Goal: Transaction & Acquisition: Book appointment/travel/reservation

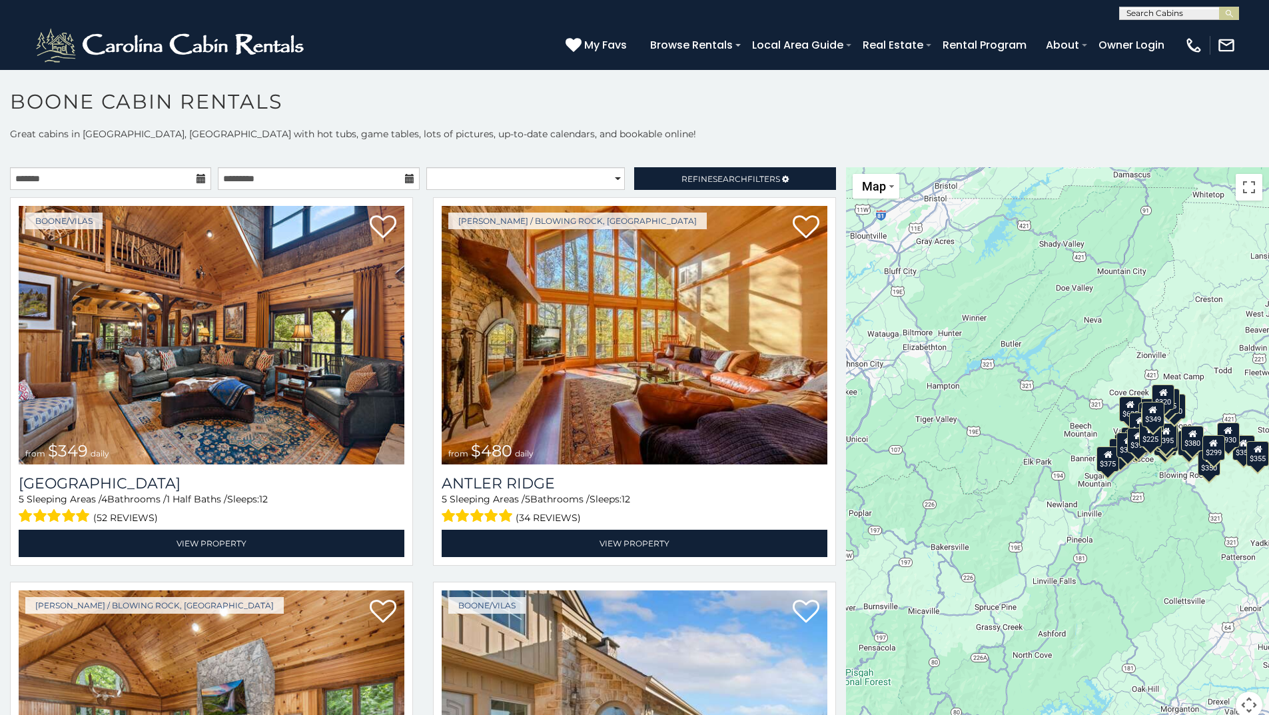
click at [201, 177] on icon at bounding box center [201, 178] width 9 height 9
click at [197, 179] on icon at bounding box center [201, 178] width 9 height 9
click at [173, 183] on input "text" at bounding box center [110, 178] width 201 height 23
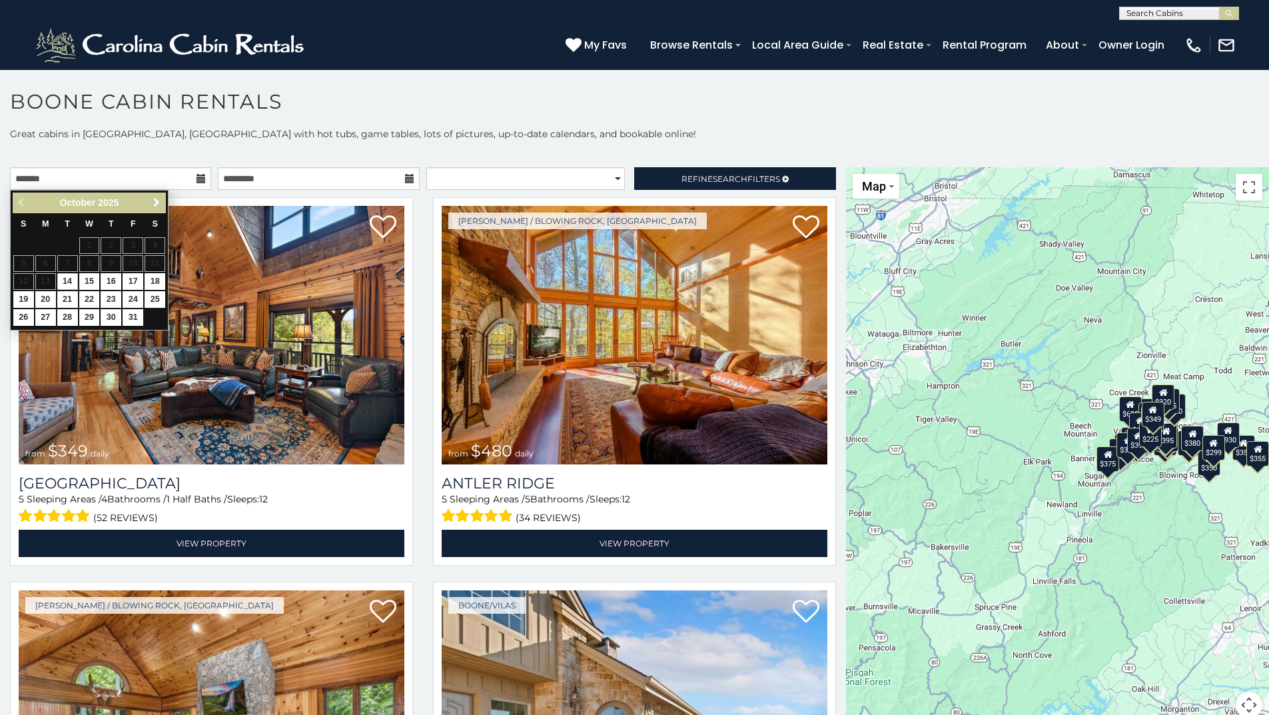
click at [157, 207] on span "Next" at bounding box center [156, 202] width 11 height 11
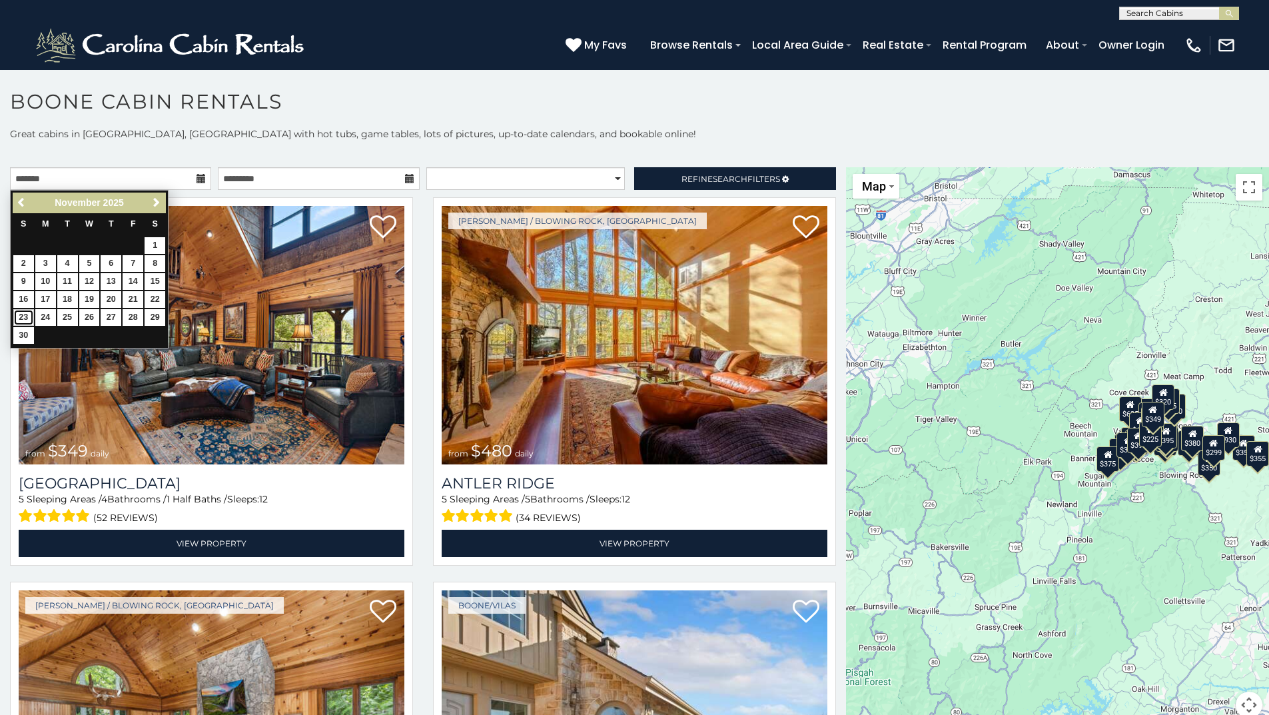
click at [25, 315] on link "23" at bounding box center [23, 317] width 21 height 17
type input "**********"
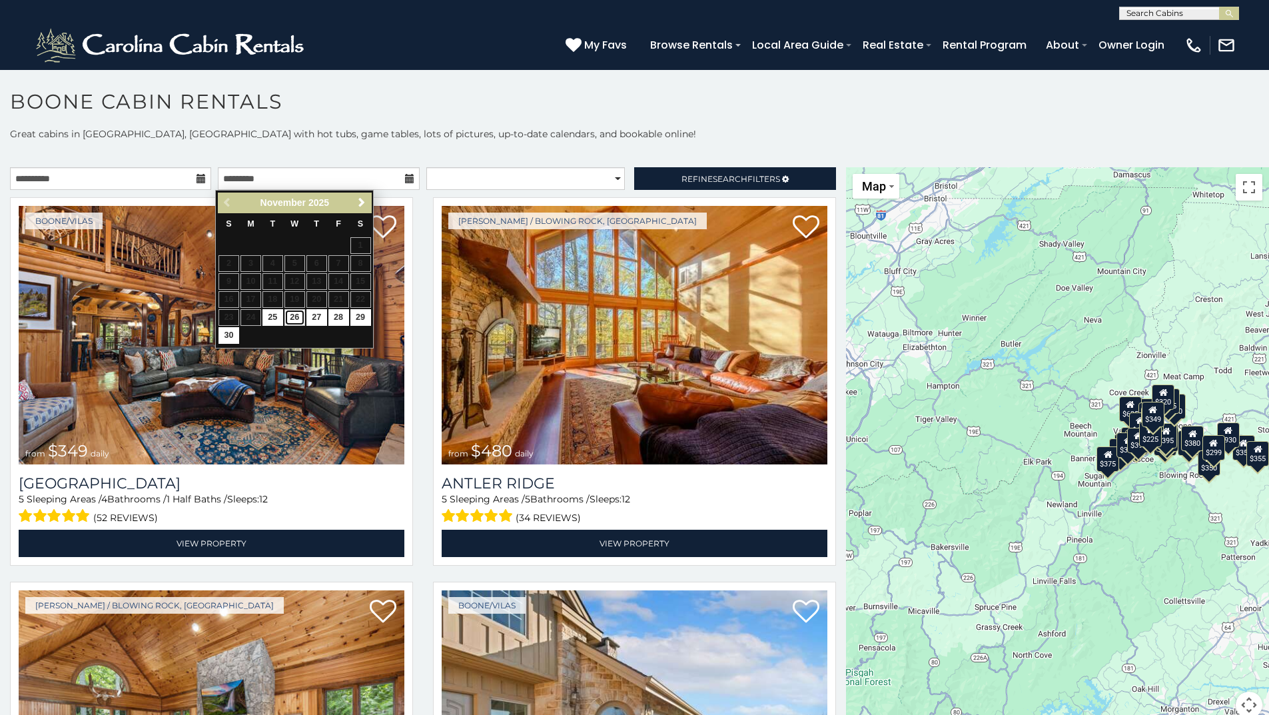
click at [291, 312] on link "26" at bounding box center [294, 317] width 21 height 17
type input "**********"
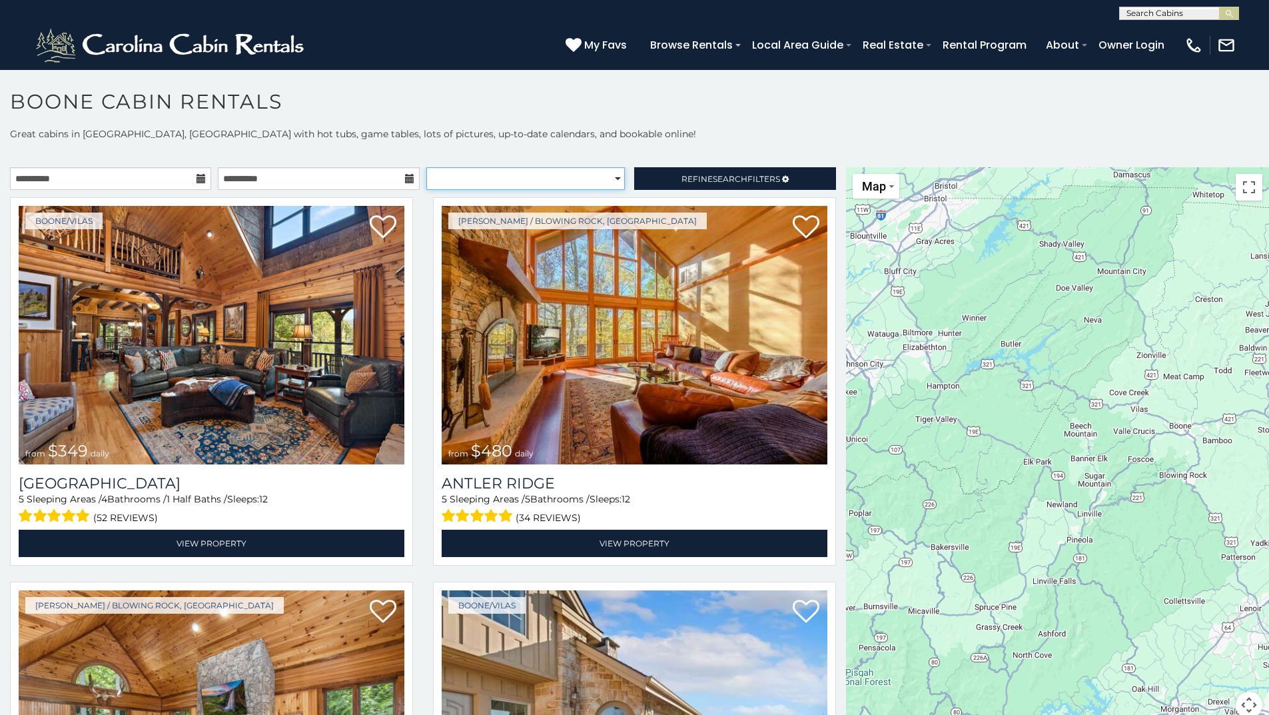
click at [584, 177] on select "**********" at bounding box center [525, 178] width 199 height 23
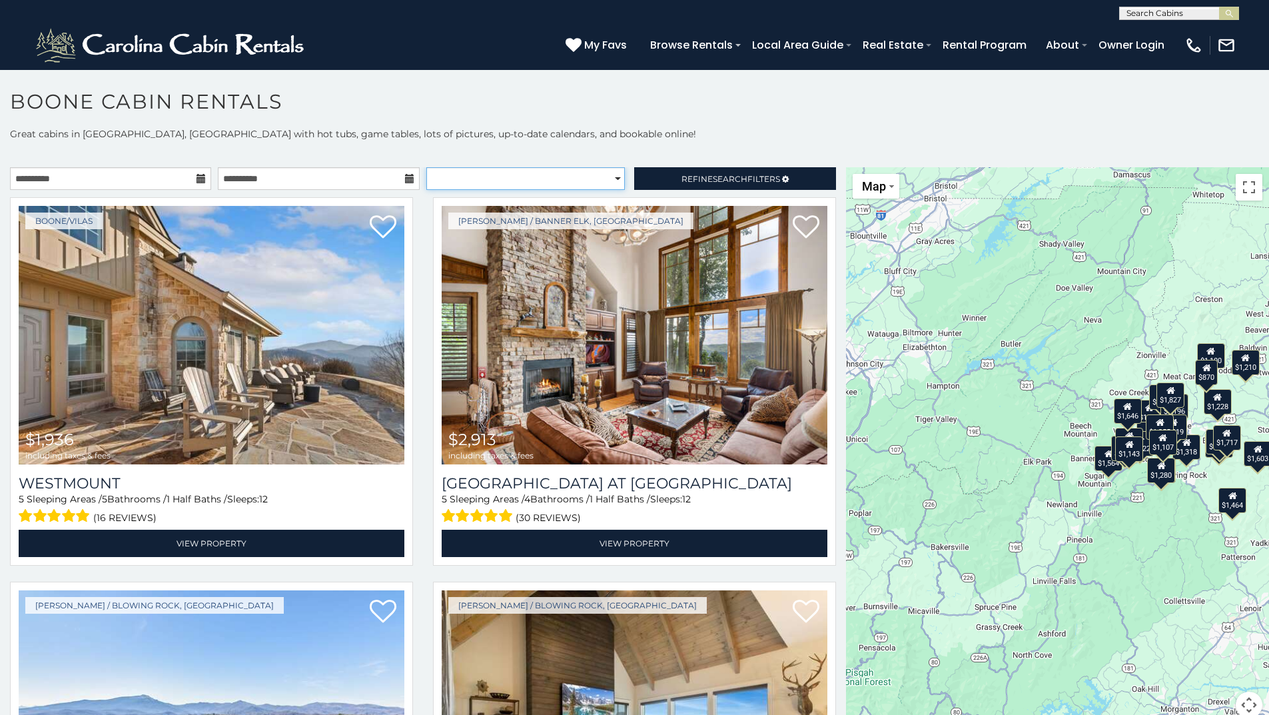
select select "*********"
click at [426, 167] on select "**********" at bounding box center [525, 178] width 199 height 23
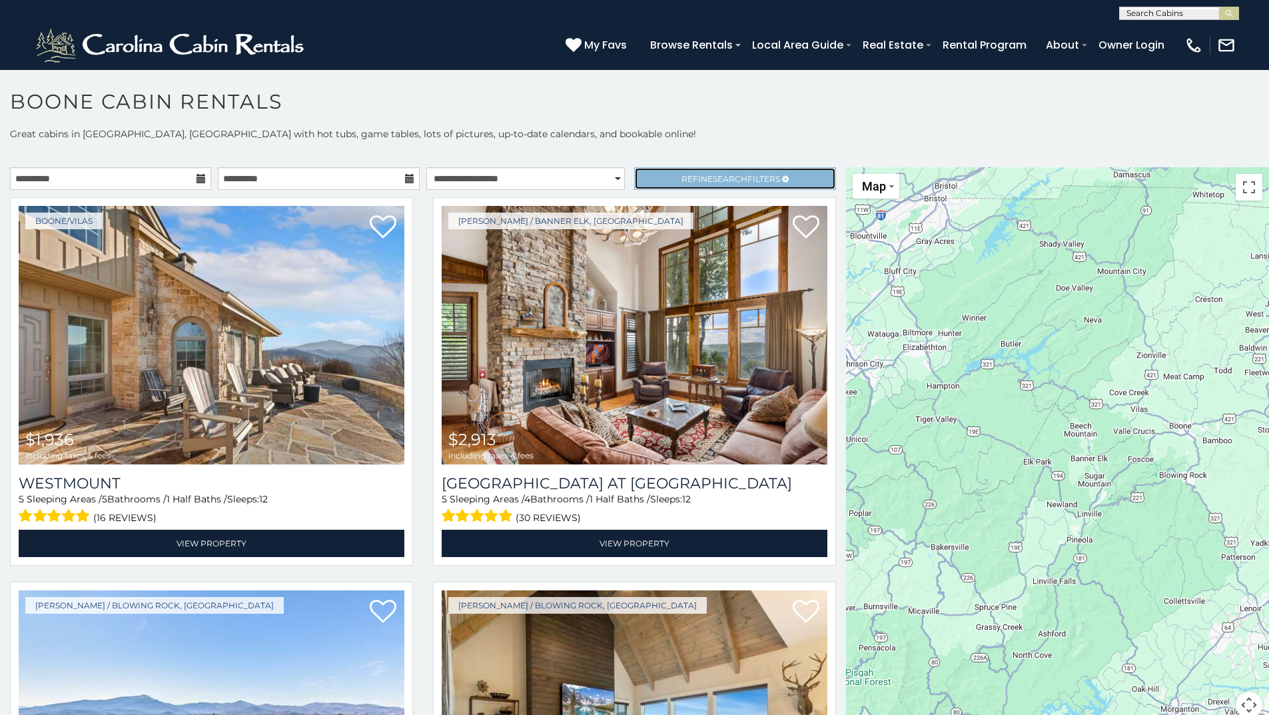
click at [688, 183] on span "Refine Search Filters" at bounding box center [730, 179] width 99 height 10
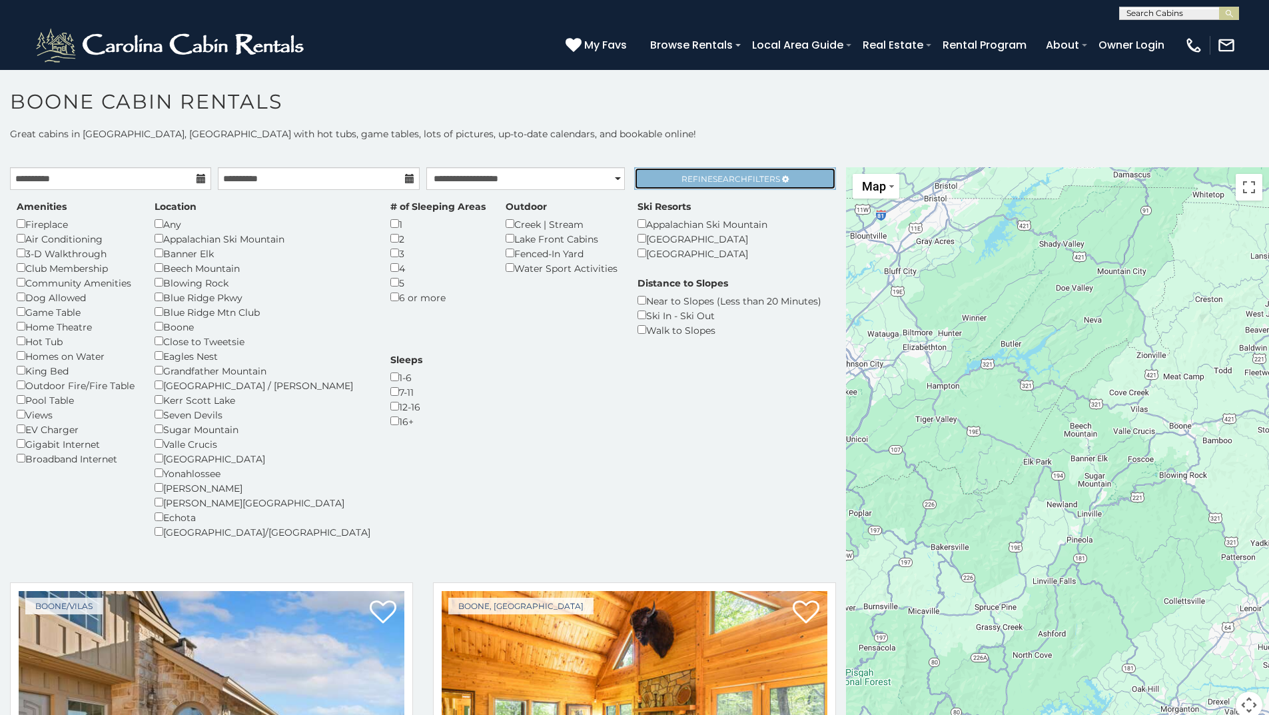
click at [729, 174] on span "Search" at bounding box center [730, 179] width 35 height 10
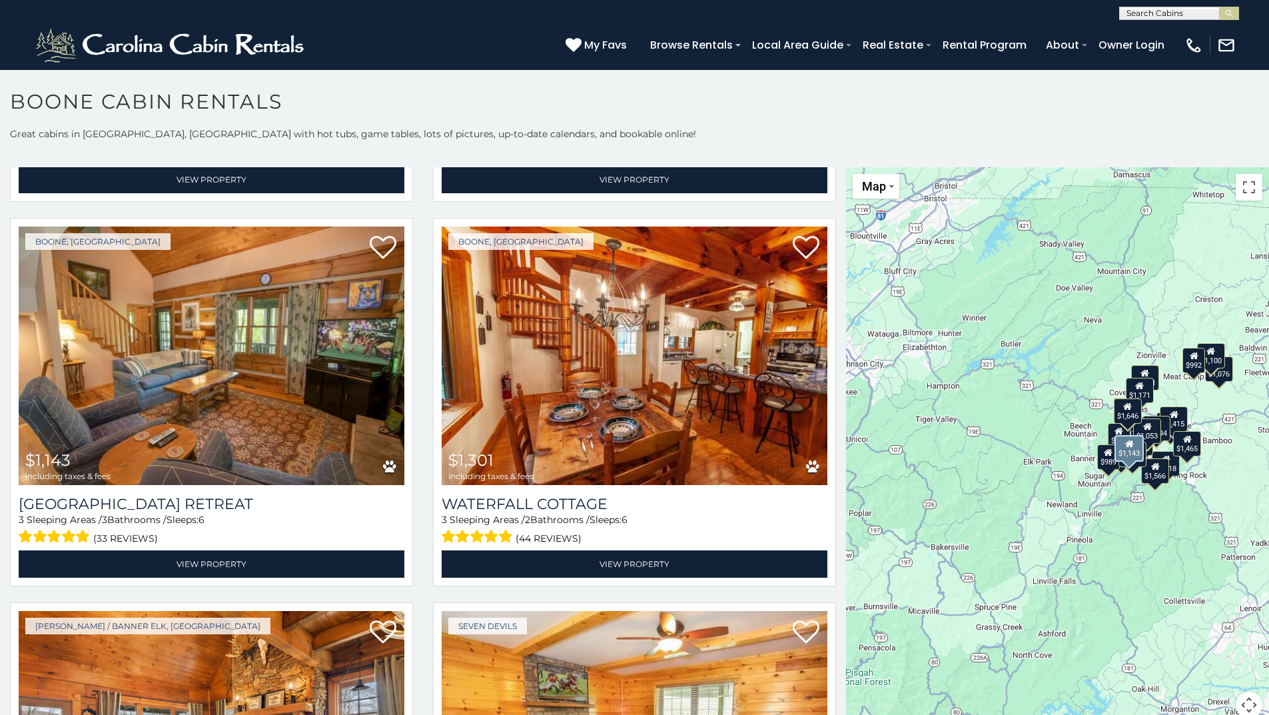
scroll to position [1066, 0]
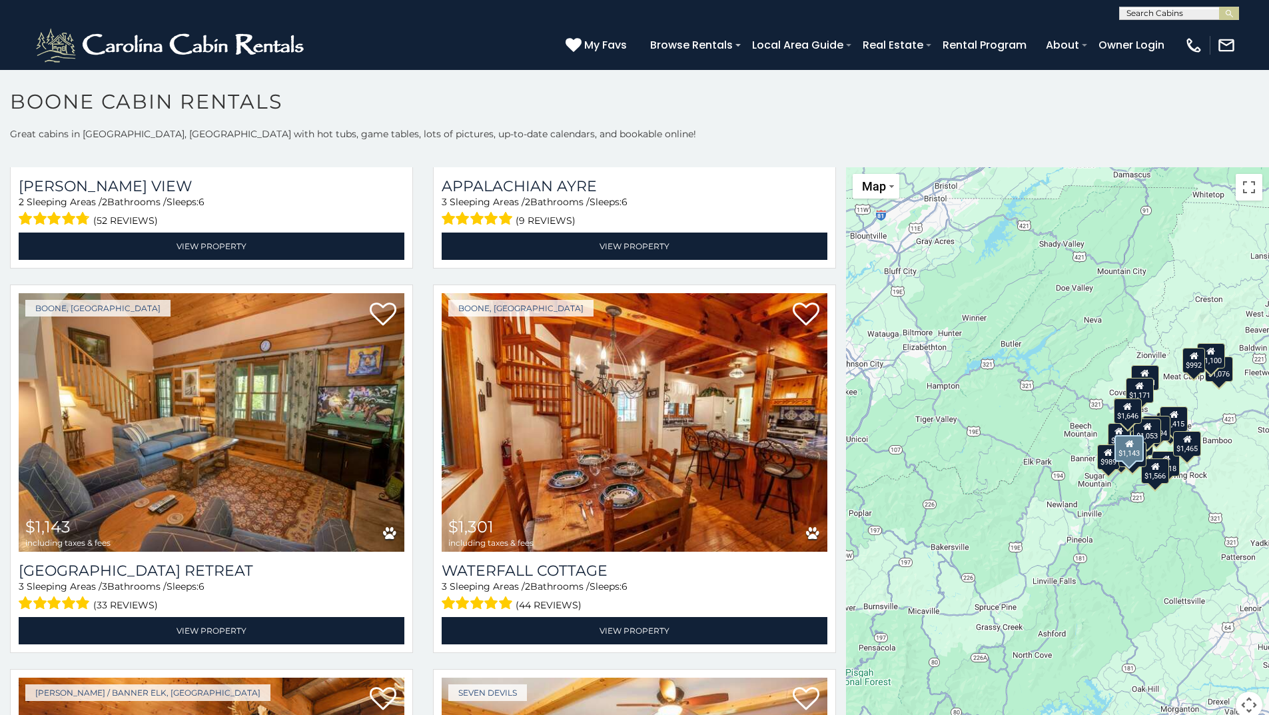
click at [246, 397] on img at bounding box center [212, 422] width 386 height 258
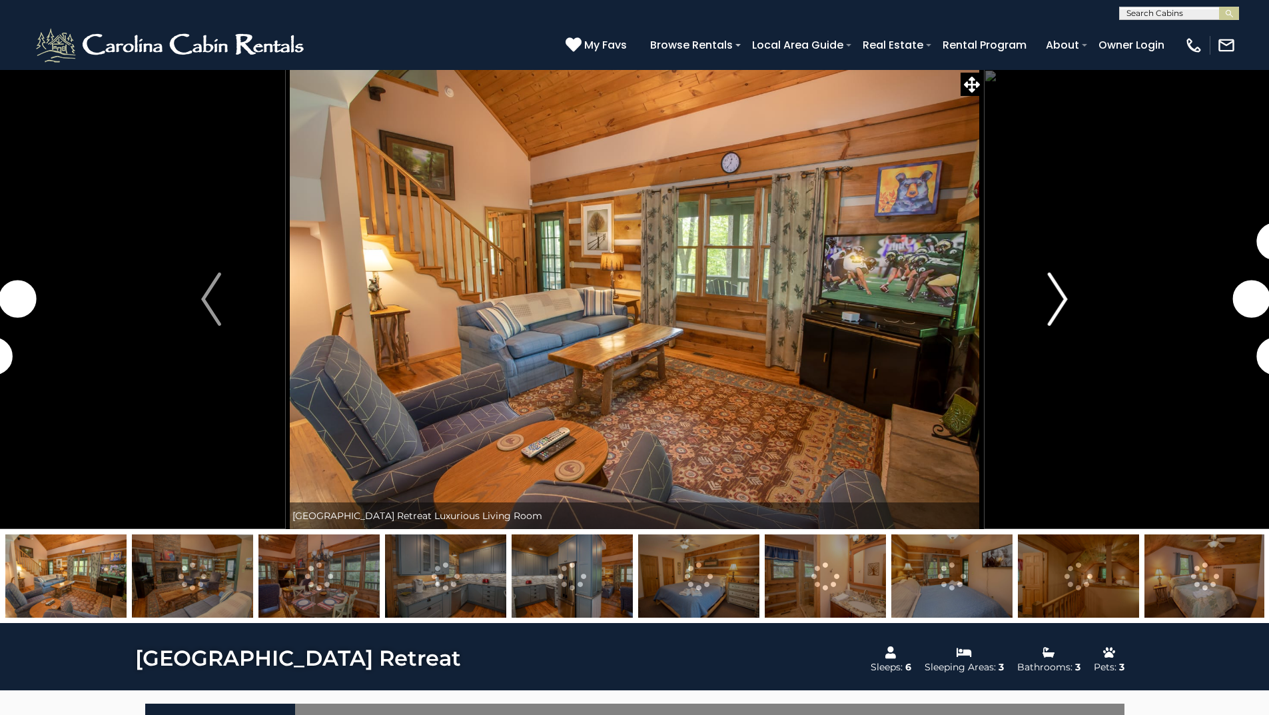
click at [1063, 301] on img "Next" at bounding box center [1058, 298] width 20 height 53
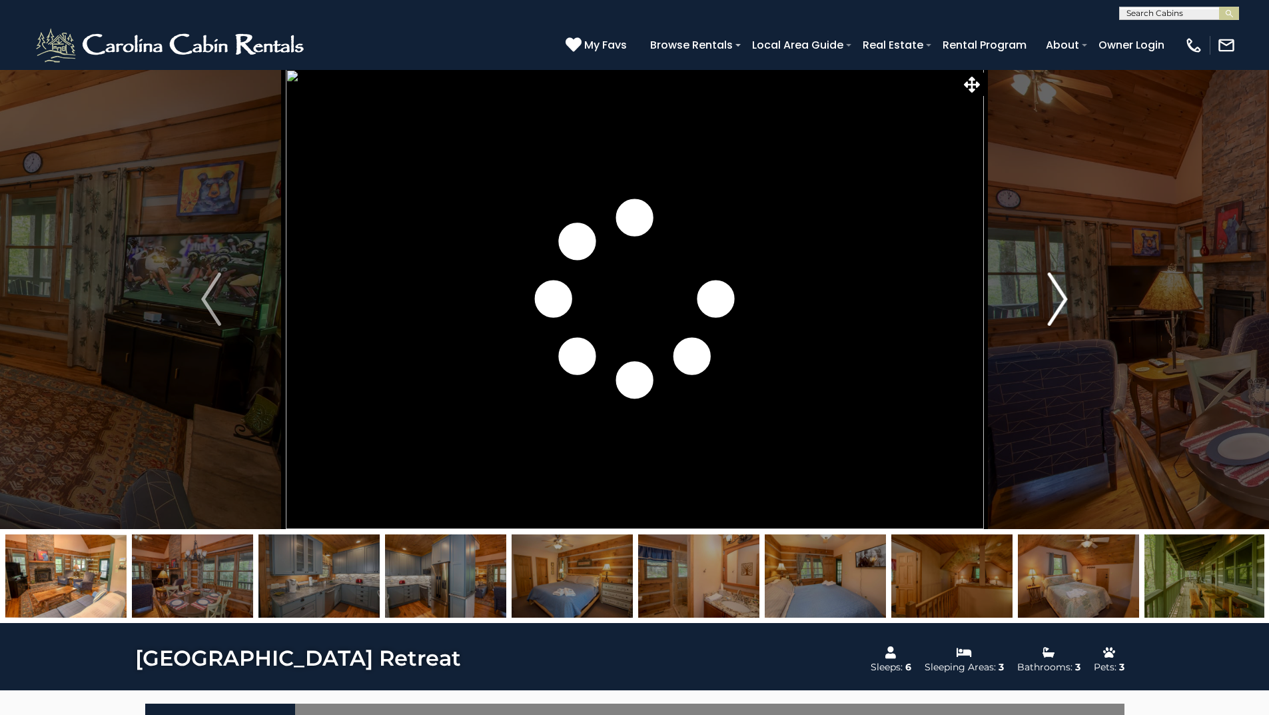
click at [1063, 301] on img "Next" at bounding box center [1058, 298] width 20 height 53
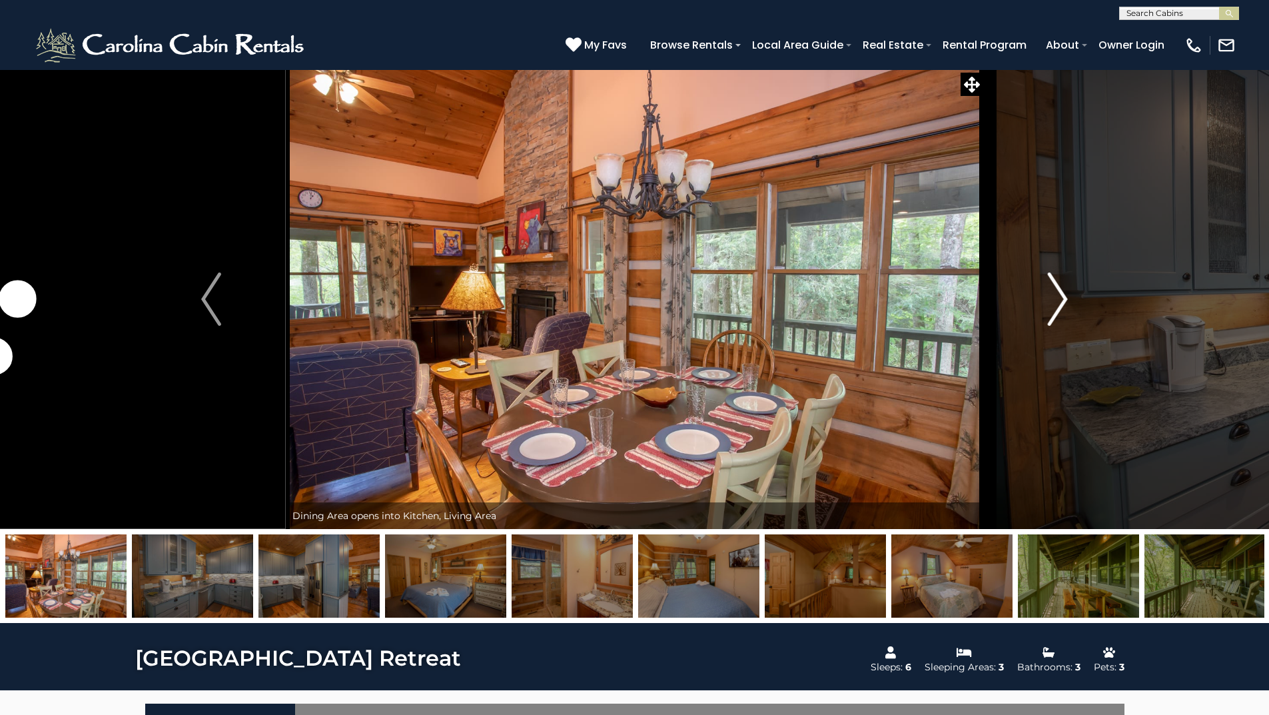
click at [1063, 301] on img "Next" at bounding box center [1058, 298] width 20 height 53
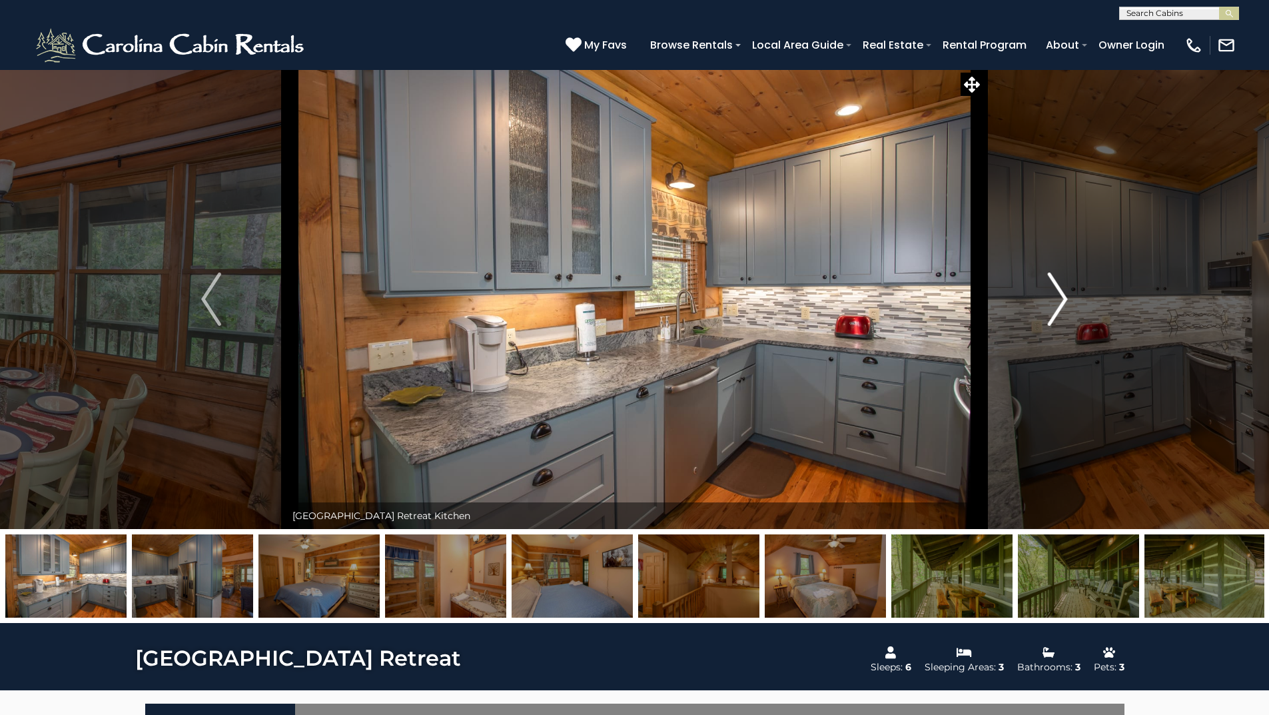
click at [1062, 297] on img "Next" at bounding box center [1058, 298] width 20 height 53
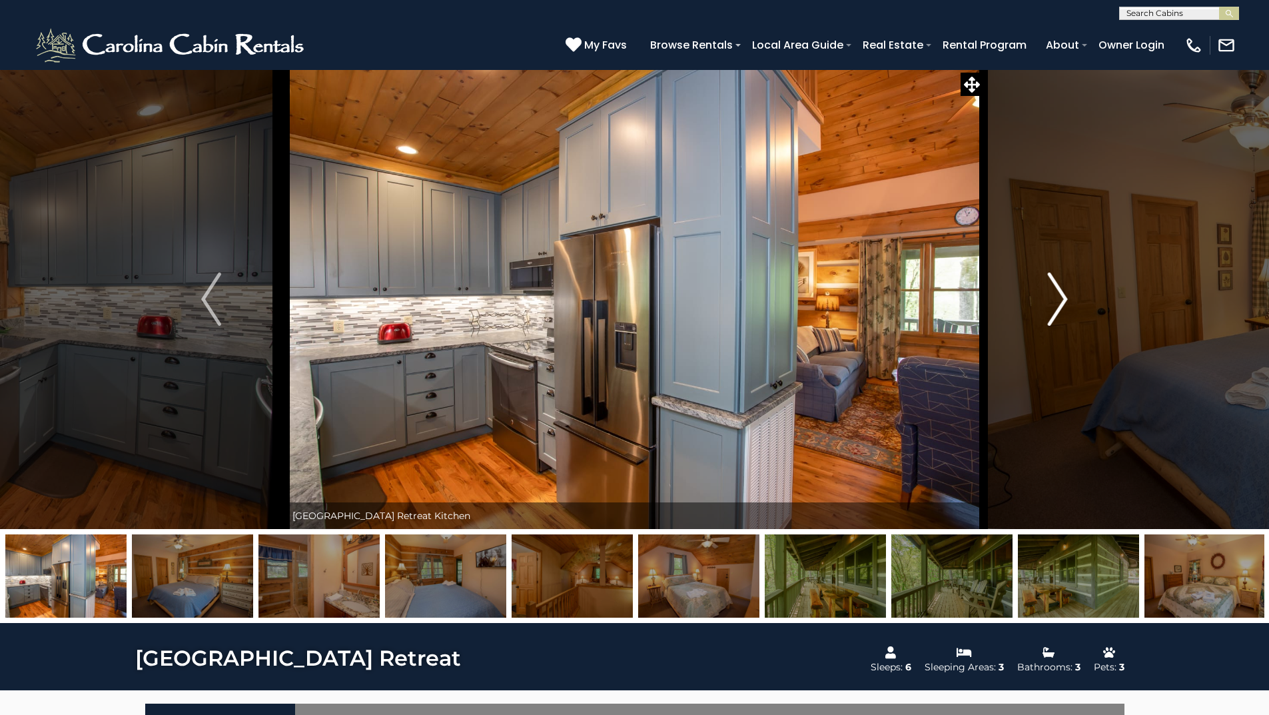
click at [1062, 297] on img "Next" at bounding box center [1058, 298] width 20 height 53
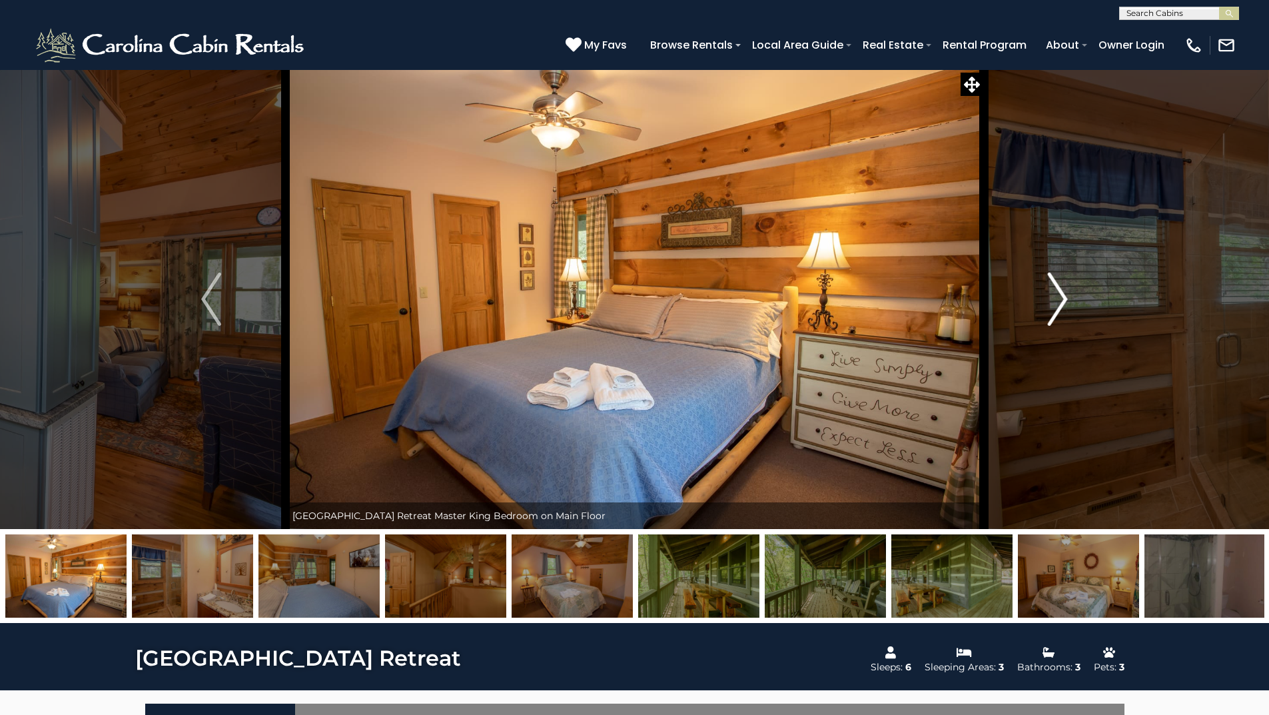
click at [1062, 297] on img "Next" at bounding box center [1058, 298] width 20 height 53
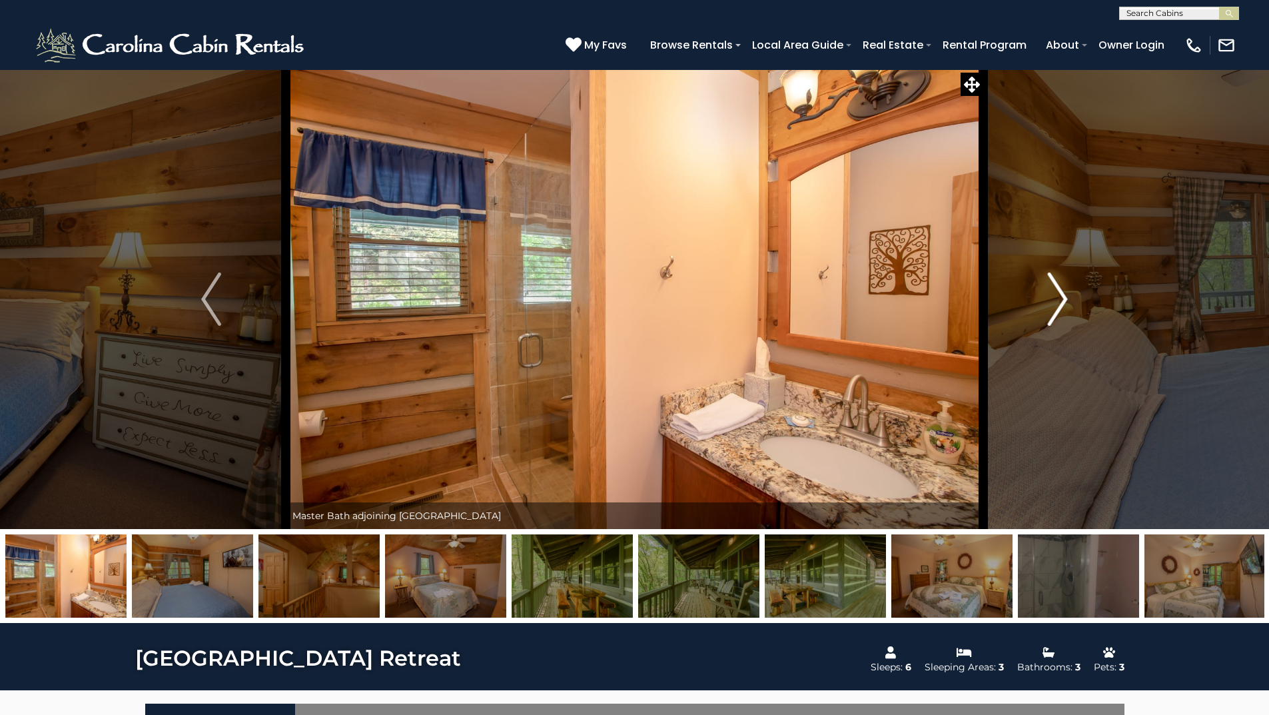
click at [1062, 297] on img "Next" at bounding box center [1058, 298] width 20 height 53
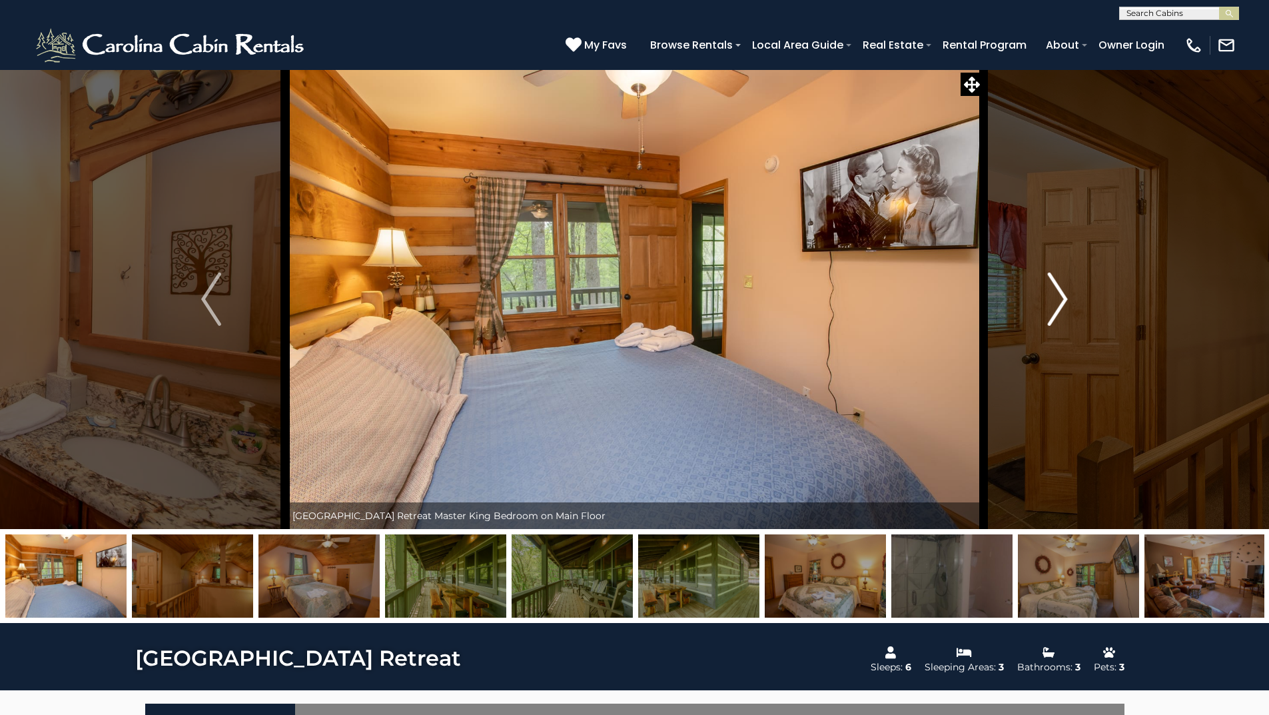
click at [1062, 297] on img "Next" at bounding box center [1058, 298] width 20 height 53
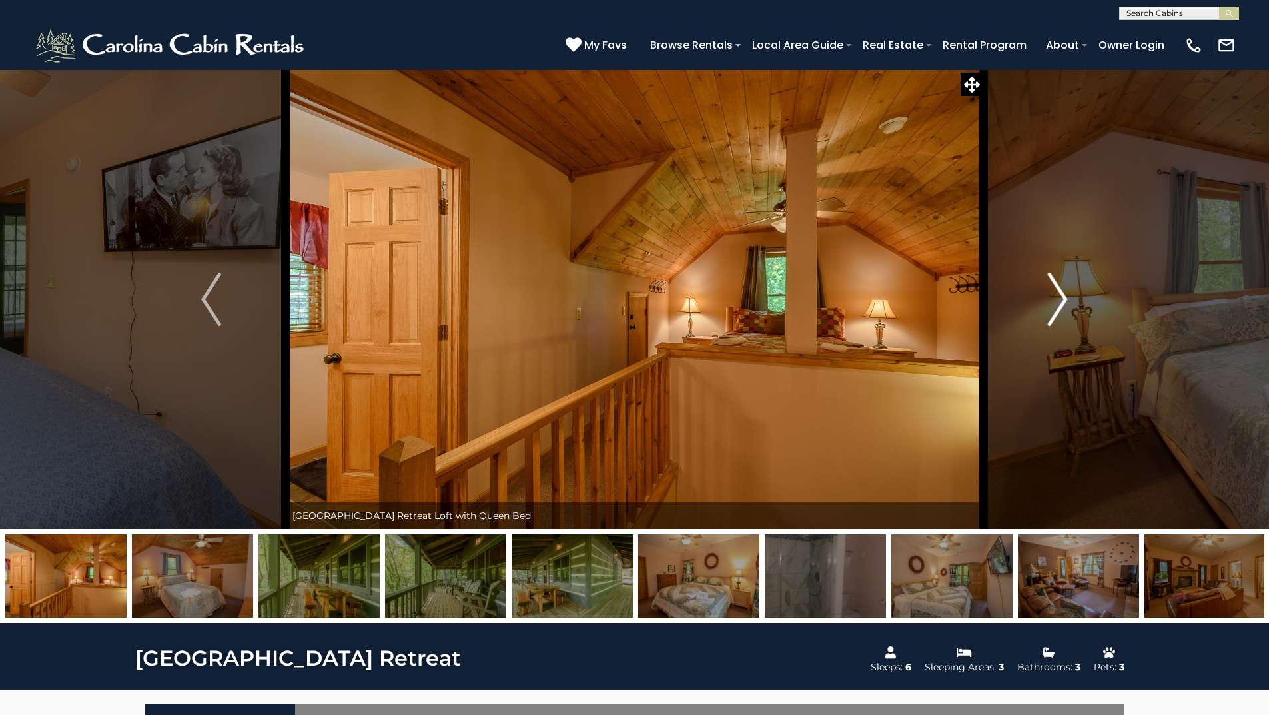
click at [1062, 297] on img "Next" at bounding box center [1058, 298] width 20 height 53
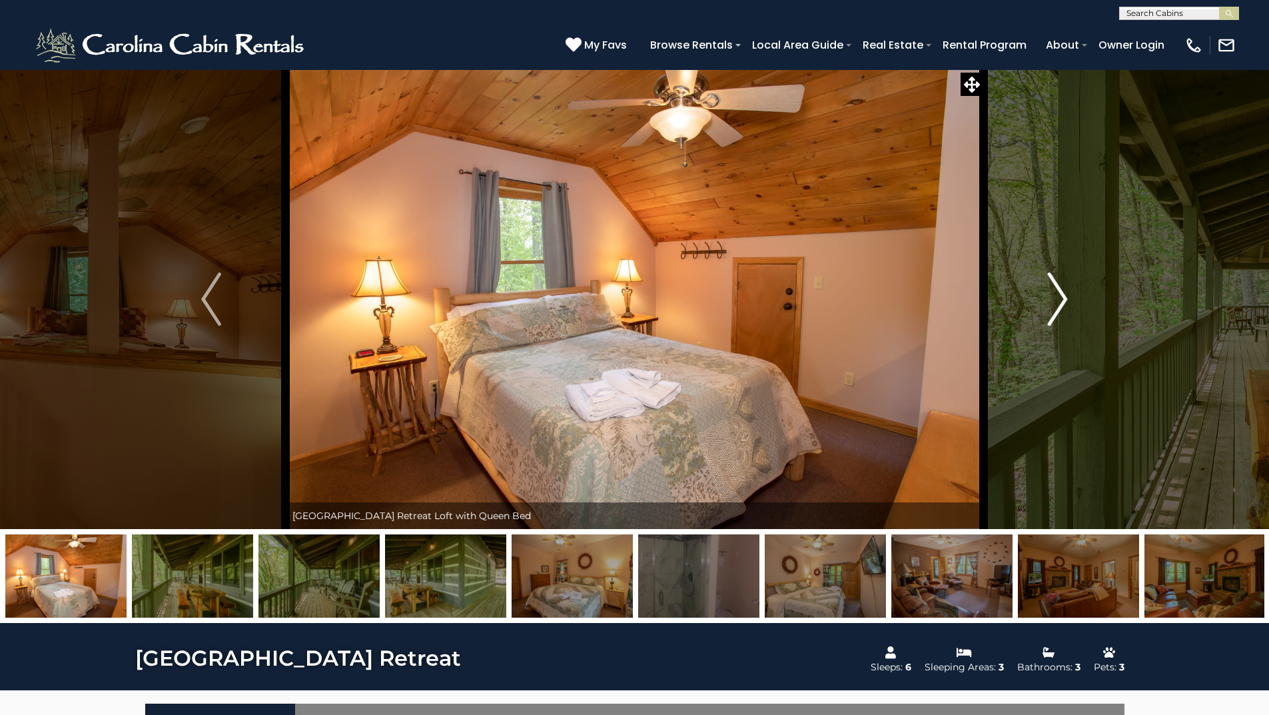
click at [1062, 297] on img "Next" at bounding box center [1058, 298] width 20 height 53
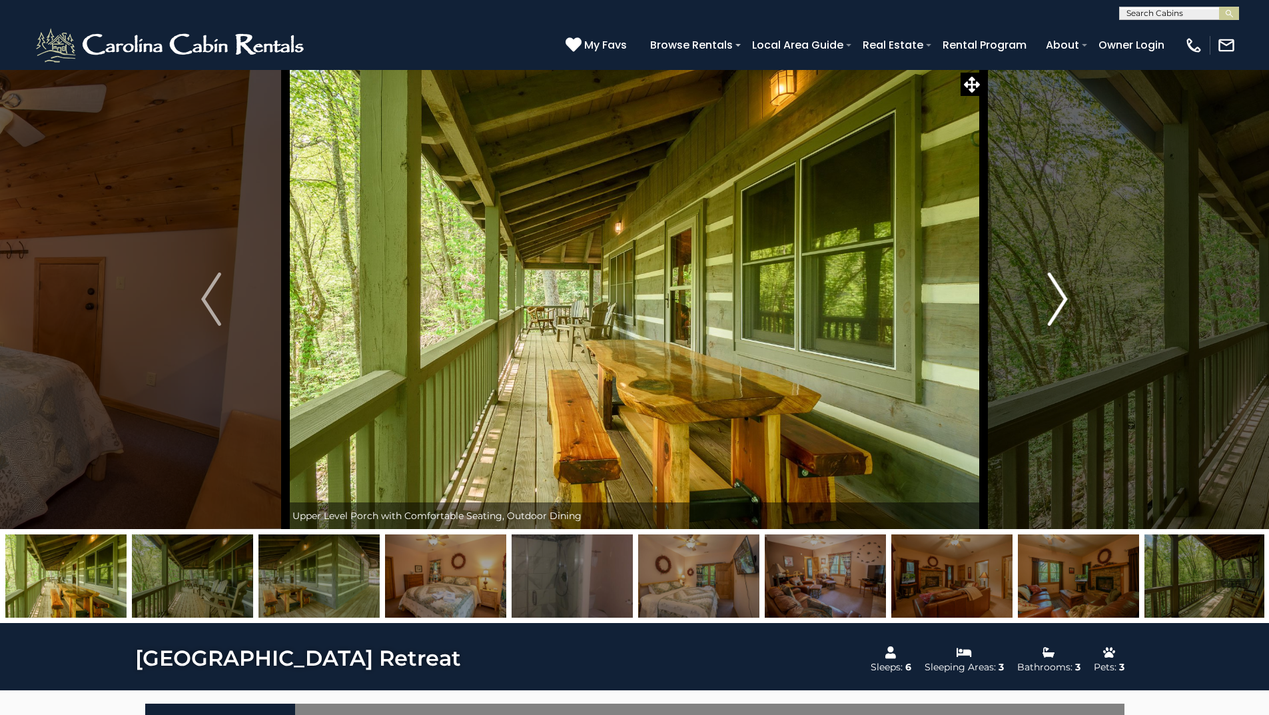
click at [1062, 297] on img "Next" at bounding box center [1058, 298] width 20 height 53
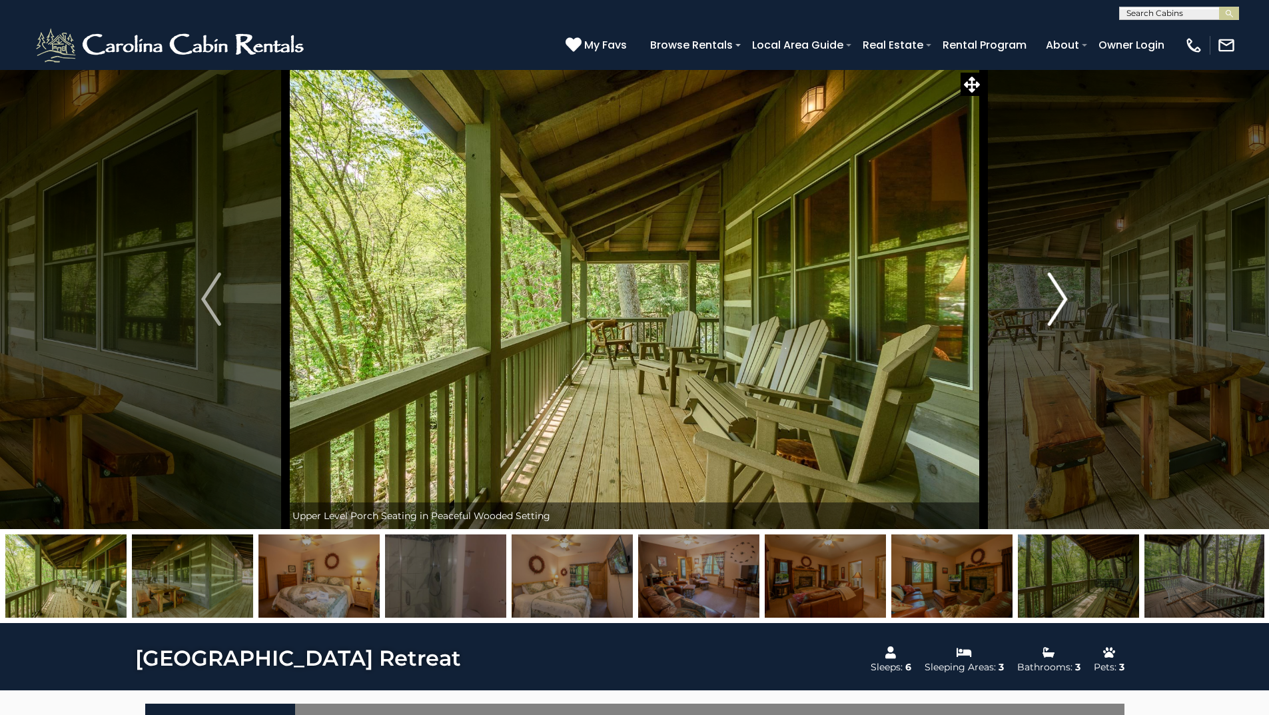
click at [1062, 297] on img "Next" at bounding box center [1058, 298] width 20 height 53
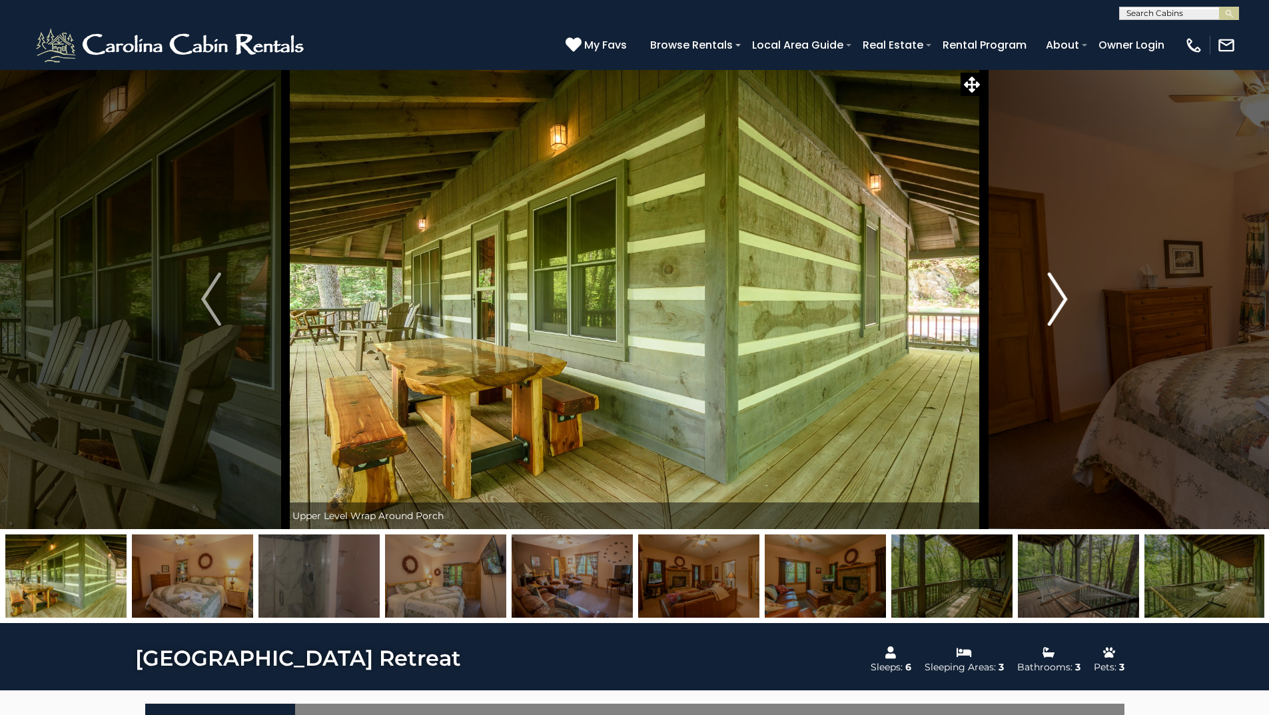
click at [1062, 297] on img "Next" at bounding box center [1058, 298] width 20 height 53
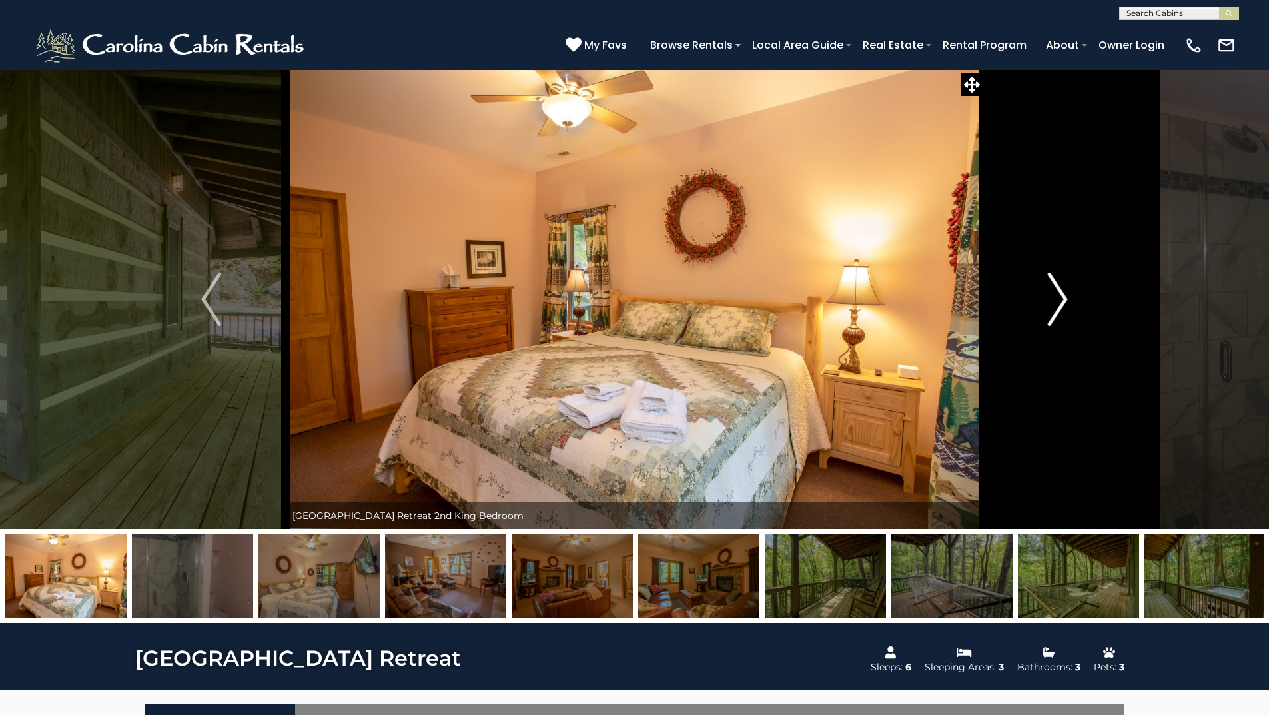
click at [1062, 297] on img "Next" at bounding box center [1058, 298] width 20 height 53
